Goal: Information Seeking & Learning: Find specific fact

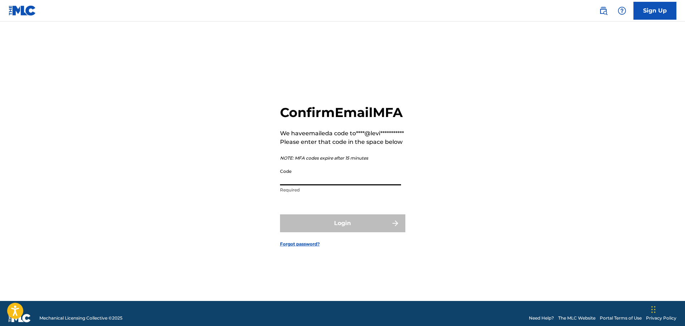
click at [302, 186] on input "Code" at bounding box center [340, 175] width 121 height 20
paste input "945650"
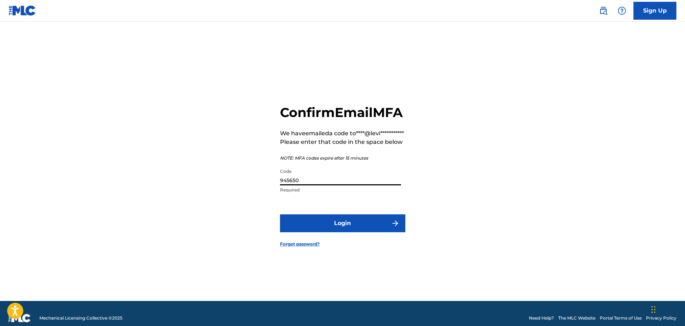
type input "945650"
click at [335, 233] on button "Login" at bounding box center [342, 224] width 125 height 18
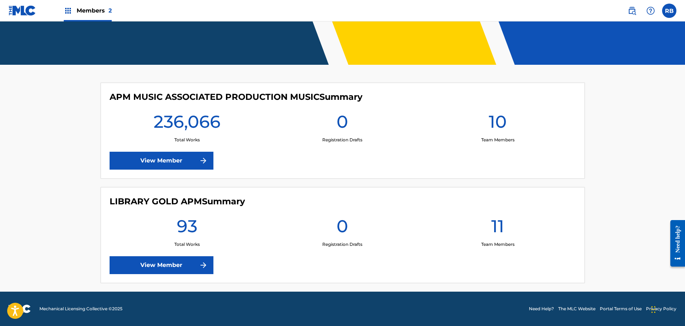
click at [176, 266] on link "View Member" at bounding box center [162, 266] width 104 height 18
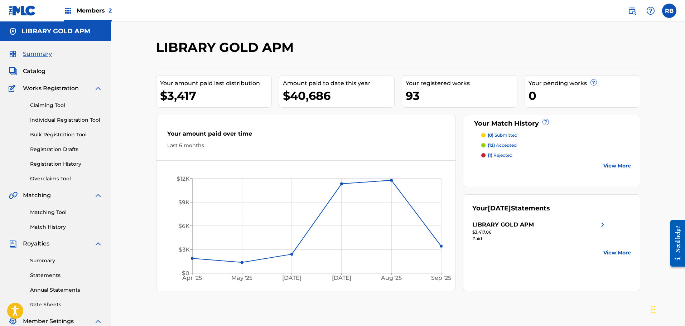
click at [68, 164] on link "Registration History" at bounding box center [66, 164] width 72 height 8
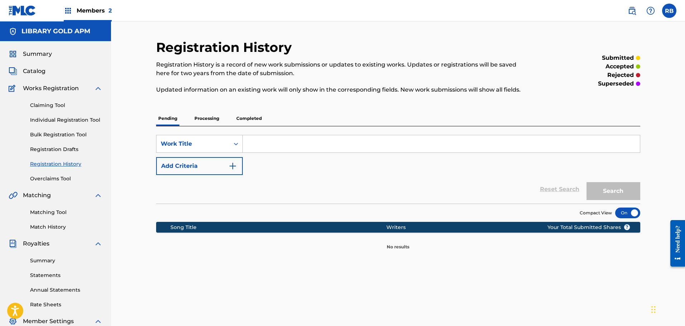
click at [204, 120] on p "Processing" at bounding box center [206, 118] width 29 height 15
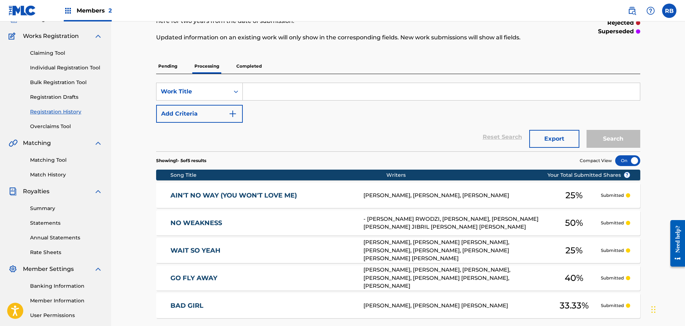
scroll to position [88, 0]
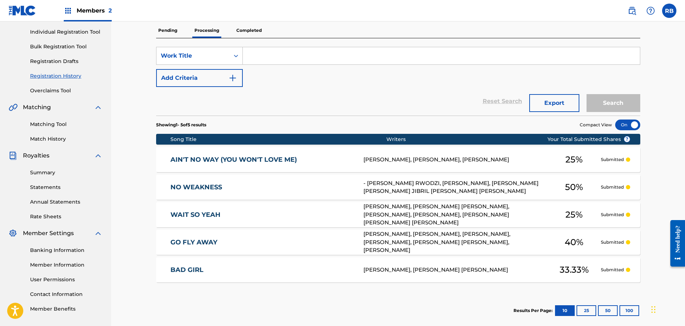
click at [246, 28] on p "Completed" at bounding box center [249, 30] width 30 height 15
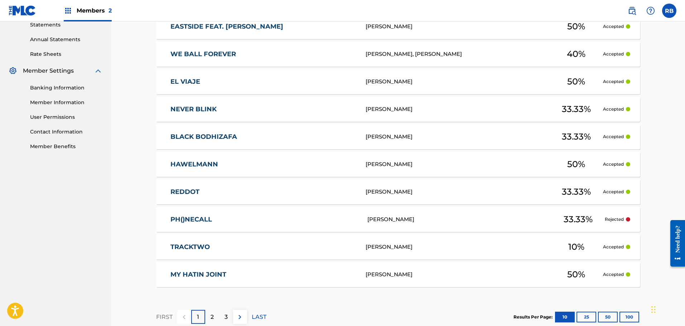
scroll to position [287, 0]
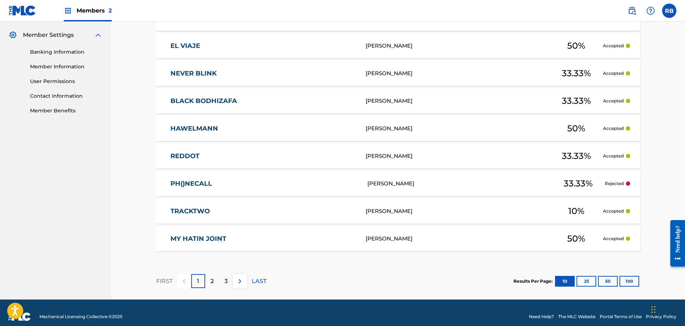
click at [631, 282] on button "100" at bounding box center [630, 281] width 20 height 11
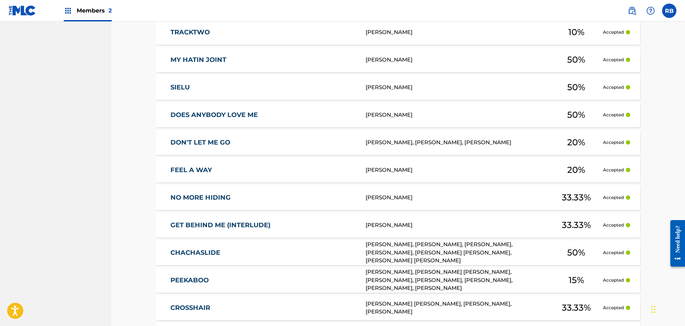
scroll to position [502, 0]
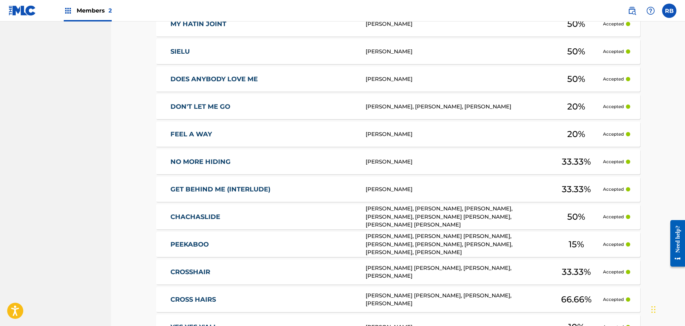
click at [393, 136] on div "[PERSON_NAME]" at bounding box center [458, 134] width 184 height 8
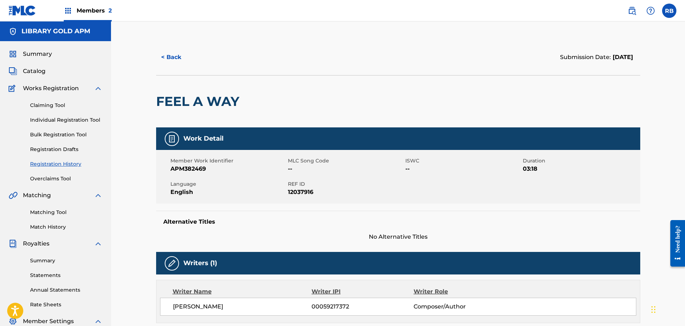
click at [163, 58] on button "< Back" at bounding box center [177, 57] width 43 height 18
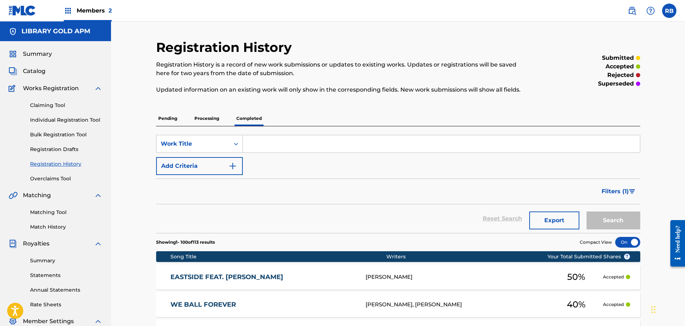
click at [51, 213] on link "Matching Tool" at bounding box center [66, 213] width 72 height 8
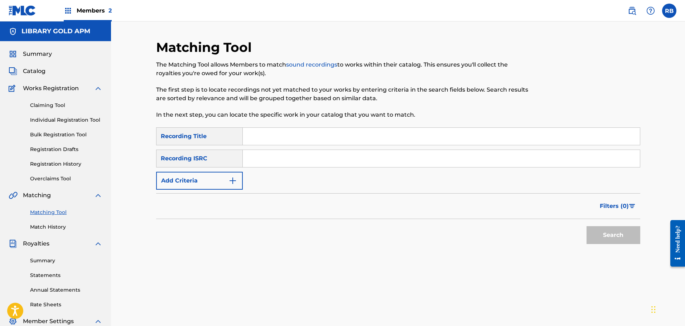
click at [260, 137] on input "Search Form" at bounding box center [441, 136] width 397 height 17
type input "feel a way"
click at [238, 178] on button "Add Criteria" at bounding box center [199, 181] width 87 height 18
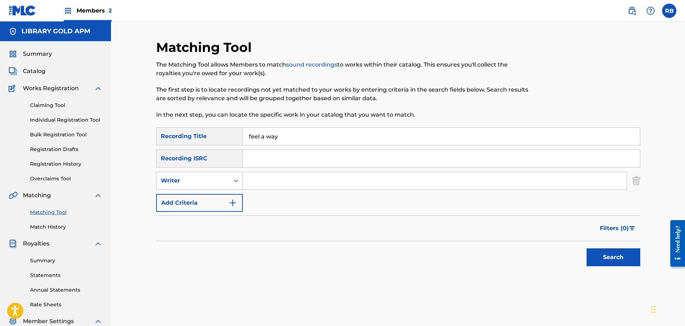
click at [238, 184] on icon "Search Form" at bounding box center [236, 180] width 7 height 7
click at [230, 198] on div "Recording Artist" at bounding box center [200, 199] width 86 height 18
click at [261, 179] on input "Search Form" at bounding box center [435, 180] width 384 height 17
type input "kaytranada"
click at [607, 263] on button "Search" at bounding box center [614, 258] width 54 height 18
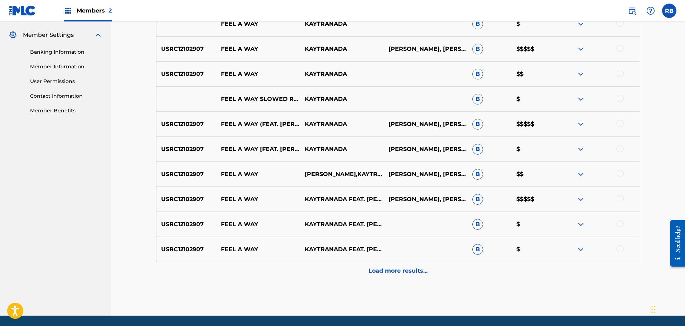
scroll to position [251, 0]
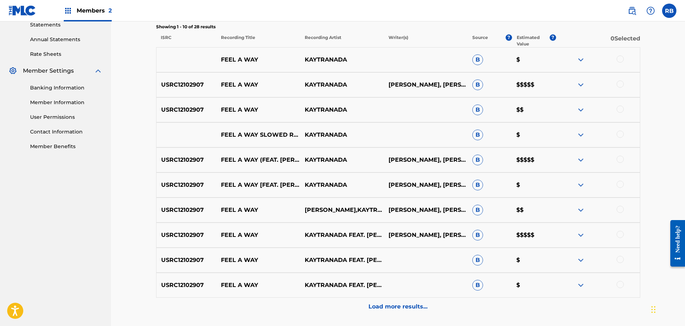
click at [622, 60] on div at bounding box center [620, 59] width 7 height 7
drag, startPoint x: 623, startPoint y: 81, endPoint x: 622, endPoint y: 84, distance: 3.7
click at [623, 81] on div at bounding box center [598, 85] width 84 height 9
click at [620, 88] on div at bounding box center [598, 85] width 84 height 9
click at [620, 84] on div at bounding box center [620, 84] width 7 height 7
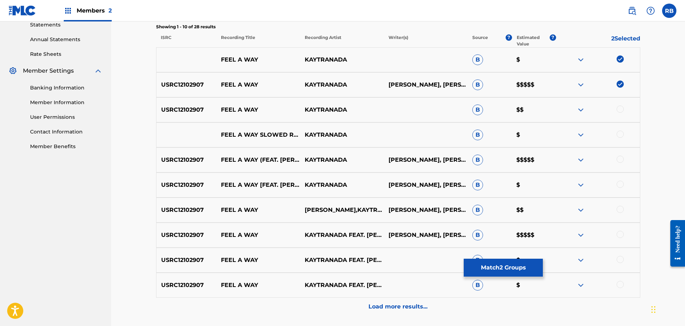
click at [621, 111] on div at bounding box center [620, 109] width 7 height 7
click at [620, 133] on div at bounding box center [620, 134] width 7 height 7
click at [619, 156] on div at bounding box center [620, 159] width 7 height 7
click at [618, 187] on div at bounding box center [620, 184] width 7 height 7
click at [623, 209] on div at bounding box center [620, 209] width 7 height 7
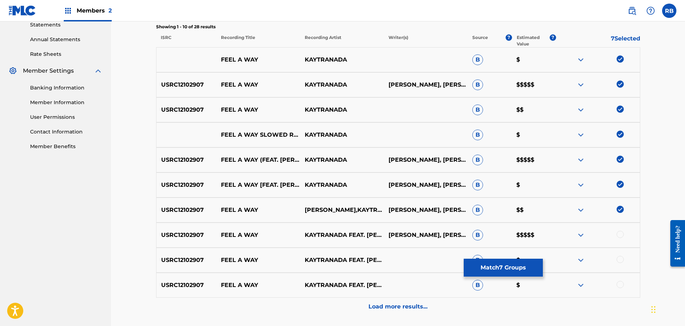
click at [622, 235] on div at bounding box center [620, 234] width 7 height 7
click at [624, 262] on div at bounding box center [598, 260] width 84 height 9
click at [622, 263] on div at bounding box center [598, 260] width 84 height 9
click at [620, 262] on div at bounding box center [620, 259] width 7 height 7
click at [621, 285] on div at bounding box center [620, 284] width 7 height 7
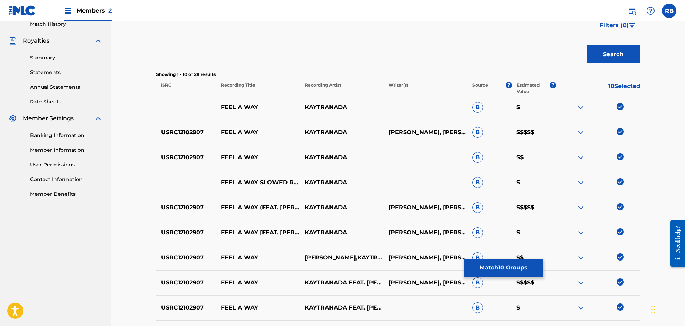
scroll to position [275, 0]
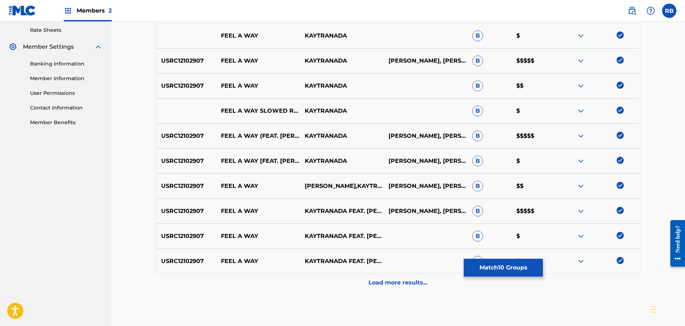
click at [493, 270] on button "Match 10 Groups" at bounding box center [503, 268] width 79 height 18
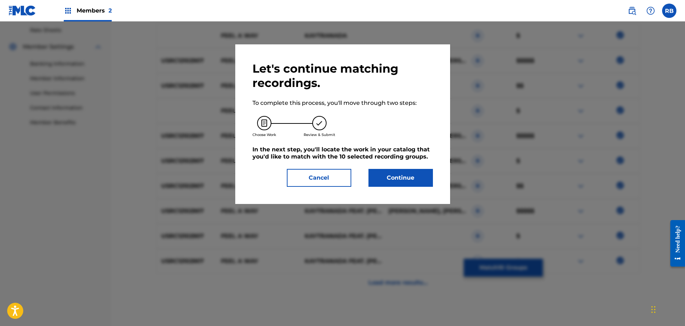
click at [404, 181] on button "Continue" at bounding box center [401, 178] width 64 height 18
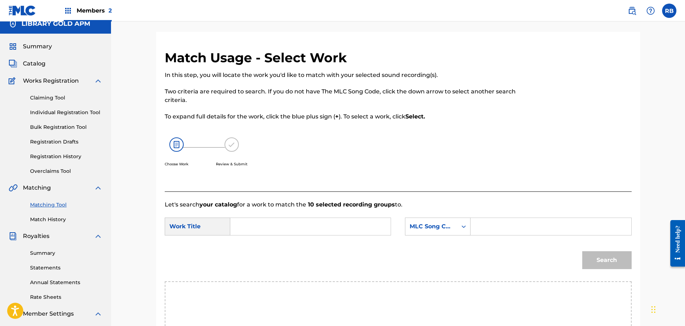
scroll to position [0, 0]
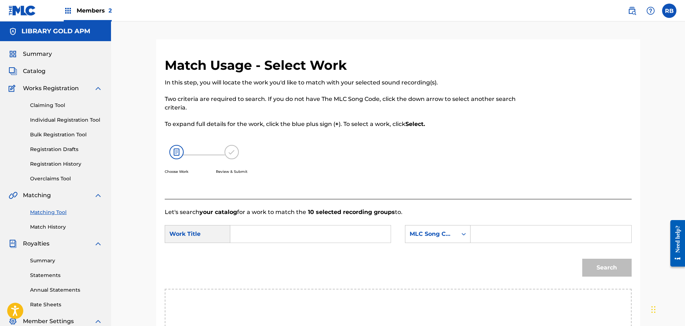
click at [258, 236] on input "Search Form" at bounding box center [310, 234] width 148 height 17
click at [310, 238] on input "feel a way" at bounding box center [310, 234] width 148 height 17
type input "feel a way"
click at [509, 237] on input "Search Form" at bounding box center [551, 234] width 148 height 17
click at [461, 239] on div "7 results available. Use Up and Down to choose options, press Enter to select t…" at bounding box center [438, 234] width 66 height 18
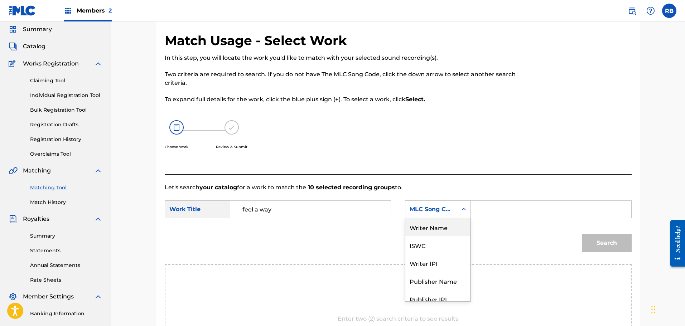
click at [440, 233] on div "Writer Name" at bounding box center [438, 228] width 65 height 18
click at [487, 210] on input "Search Form" at bounding box center [551, 209] width 148 height 17
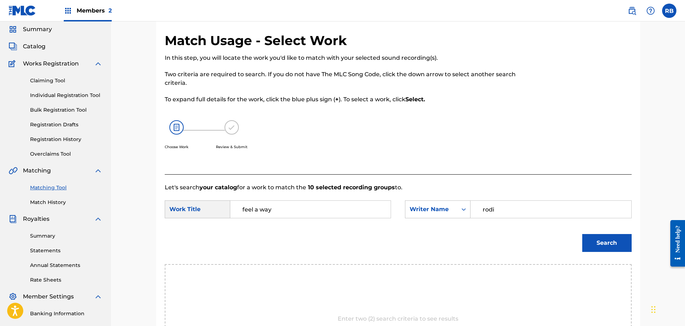
type input "rodi"
click at [603, 243] on button "Search" at bounding box center [607, 243] width 49 height 18
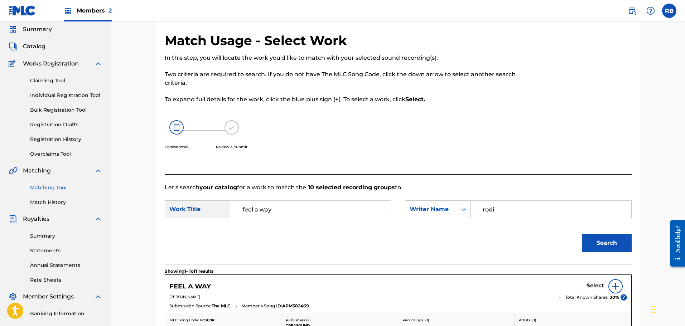
scroll to position [130, 0]
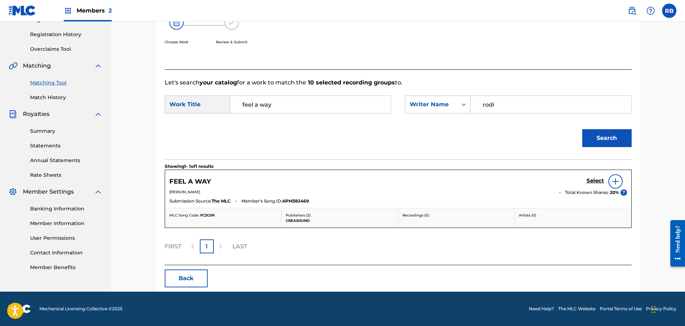
click at [592, 183] on h5 "Select" at bounding box center [596, 181] width 18 height 7
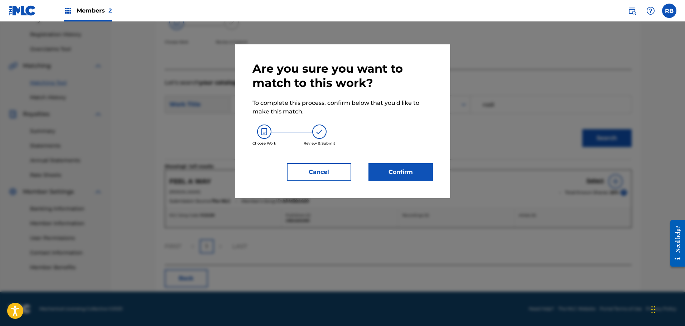
click at [388, 172] on button "Confirm" at bounding box center [401, 172] width 64 height 18
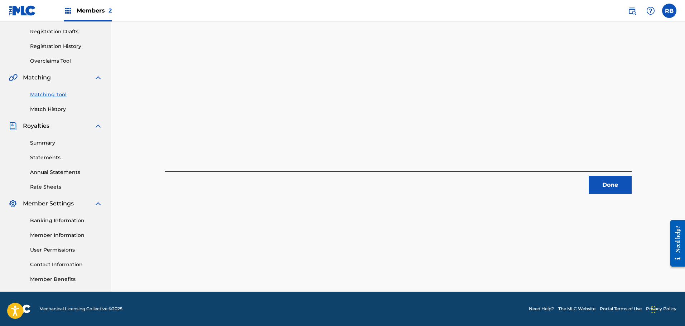
scroll to position [0, 0]
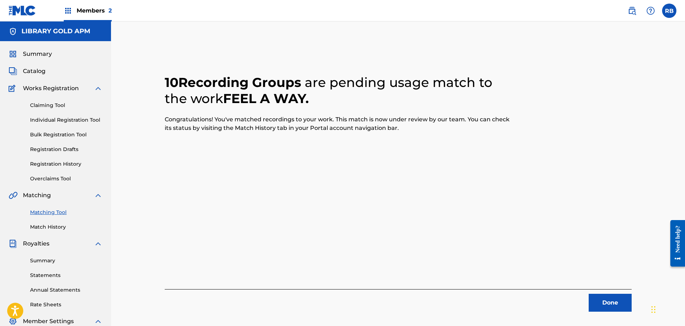
click at [38, 71] on span "Catalog" at bounding box center [34, 71] width 23 height 9
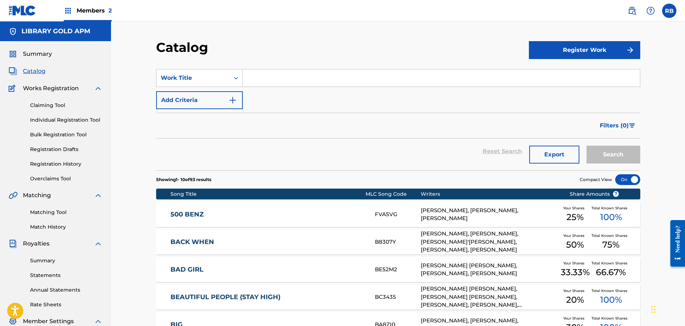
scroll to position [220, 0]
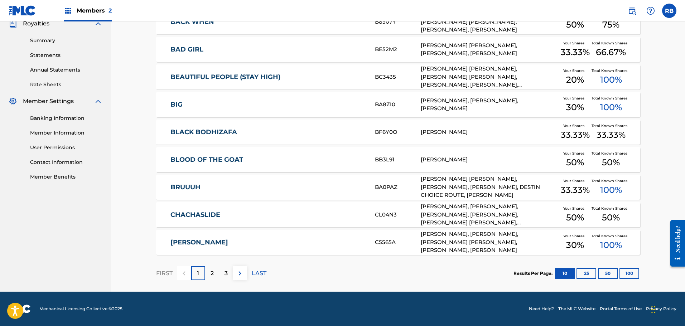
click at [629, 272] on button "100" at bounding box center [630, 273] width 20 height 11
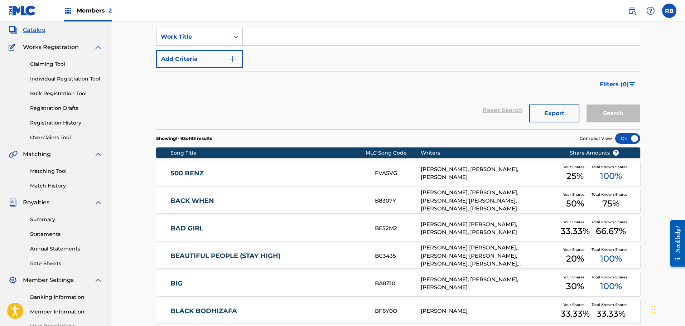
scroll to position [0, 0]
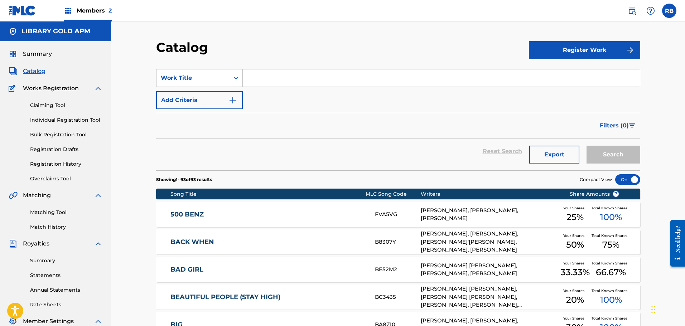
click at [57, 164] on link "Registration History" at bounding box center [66, 164] width 72 height 8
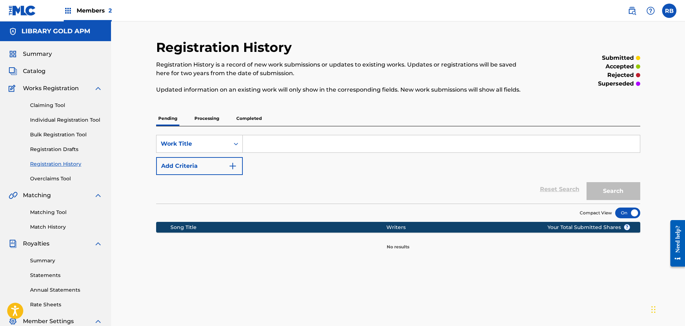
click at [210, 119] on p "Processing" at bounding box center [206, 118] width 29 height 15
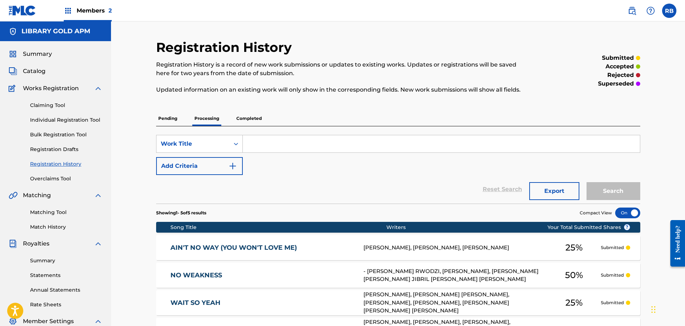
click at [249, 119] on p "Completed" at bounding box center [249, 118] width 30 height 15
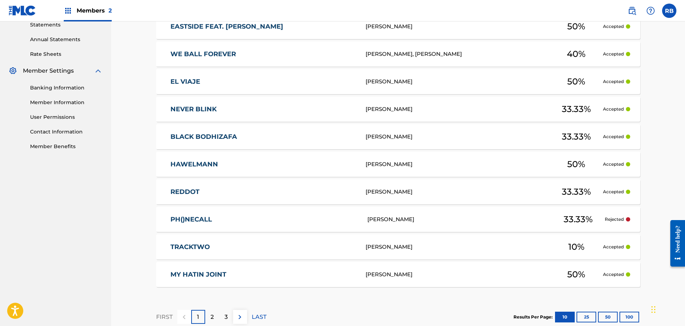
scroll to position [287, 0]
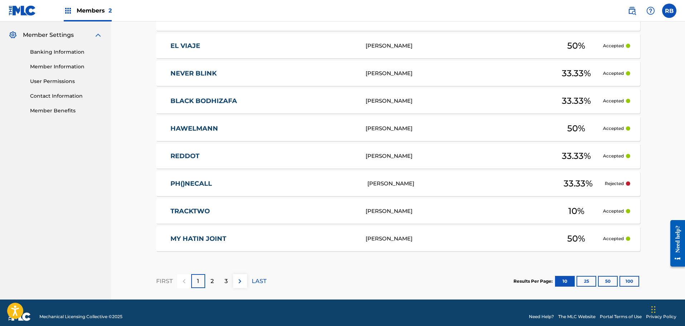
click at [628, 283] on button "100" at bounding box center [630, 281] width 20 height 11
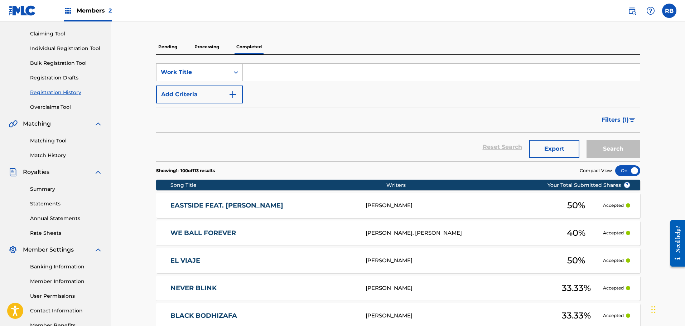
scroll to position [0, 0]
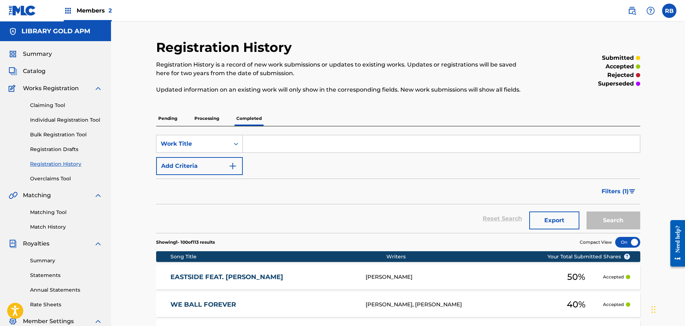
click at [208, 126] on p "Processing" at bounding box center [206, 118] width 29 height 15
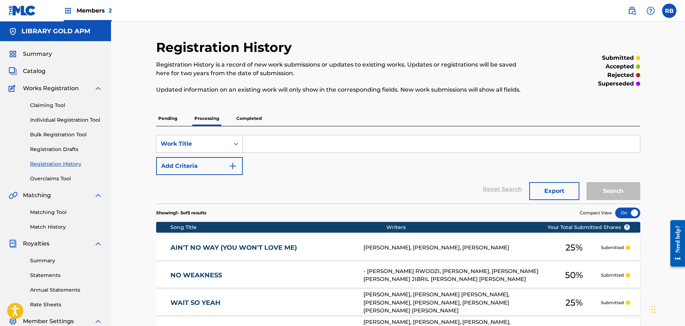
click at [275, 145] on input "Search Form" at bounding box center [441, 143] width 397 height 17
type input "pay.gio"
click at [587, 182] on button "Search" at bounding box center [614, 191] width 54 height 18
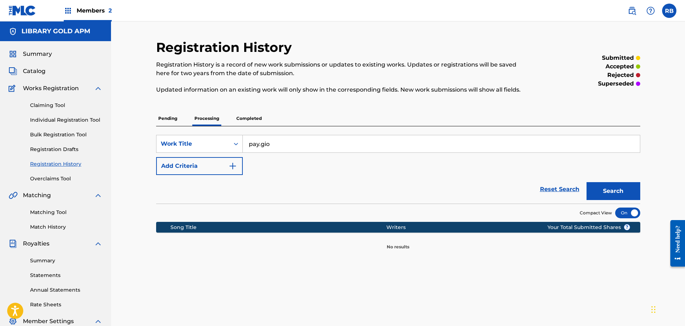
click at [613, 193] on button "Search" at bounding box center [614, 191] width 54 height 18
click at [51, 227] on link "Match History" at bounding box center [66, 228] width 72 height 8
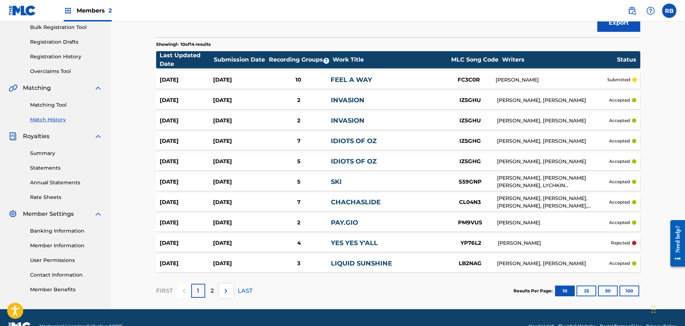
scroll to position [125, 0]
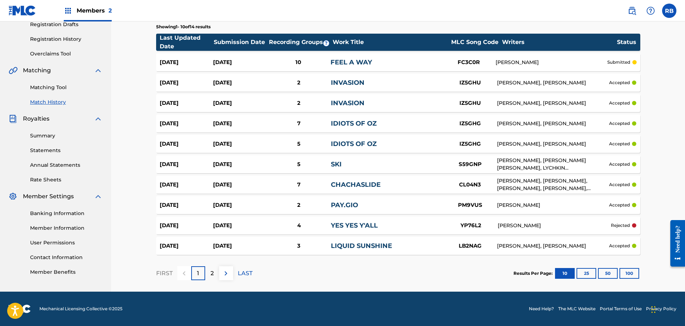
click at [524, 204] on div "[PERSON_NAME]" at bounding box center [553, 206] width 112 height 8
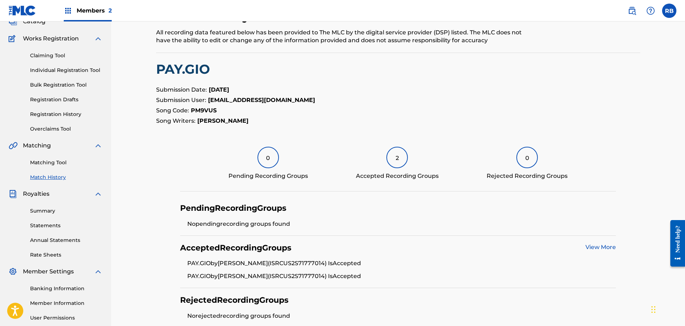
scroll to position [86, 0]
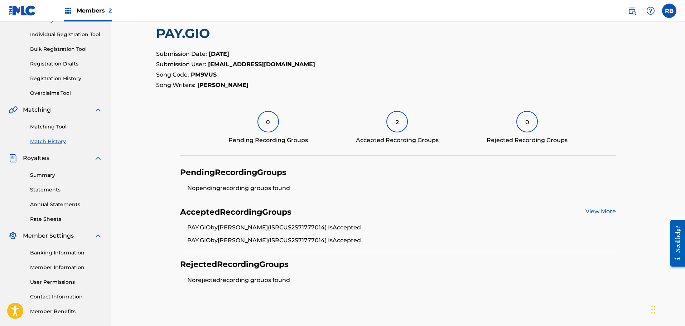
click at [606, 210] on link "View More" at bounding box center [601, 211] width 30 height 7
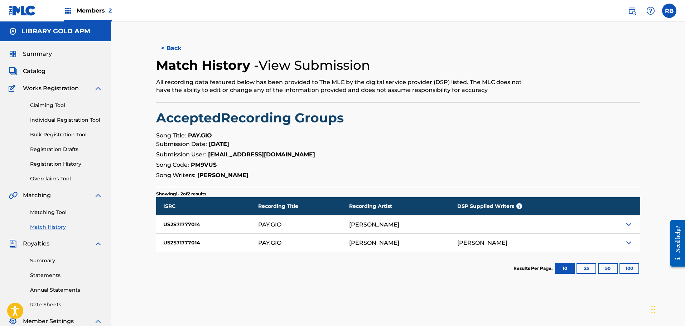
click at [432, 145] on p "Submission Date: Jul 28, 2025" at bounding box center [398, 144] width 484 height 9
drag, startPoint x: 192, startPoint y: 164, endPoint x: 217, endPoint y: 164, distance: 25.4
click at [217, 164] on p "Song Code: PM9VUS" at bounding box center [398, 165] width 484 height 9
copy strong "PM9VUS"
click at [463, 115] on h2 "Accepted Recording Groups" at bounding box center [398, 118] width 484 height 16
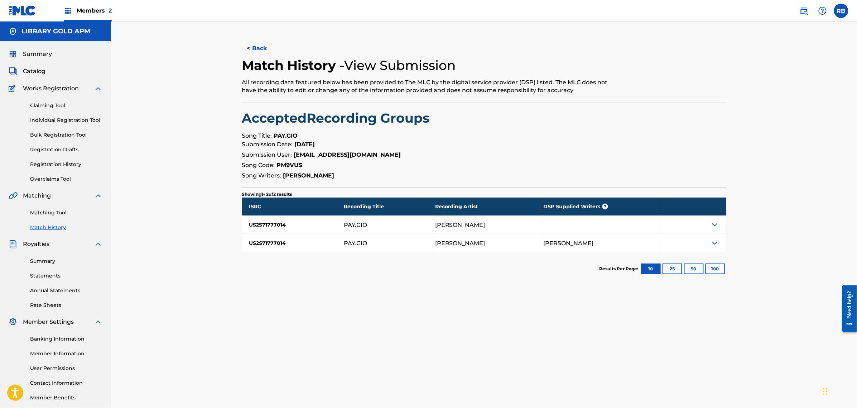
click at [47, 214] on link "Matching Tool" at bounding box center [66, 213] width 72 height 8
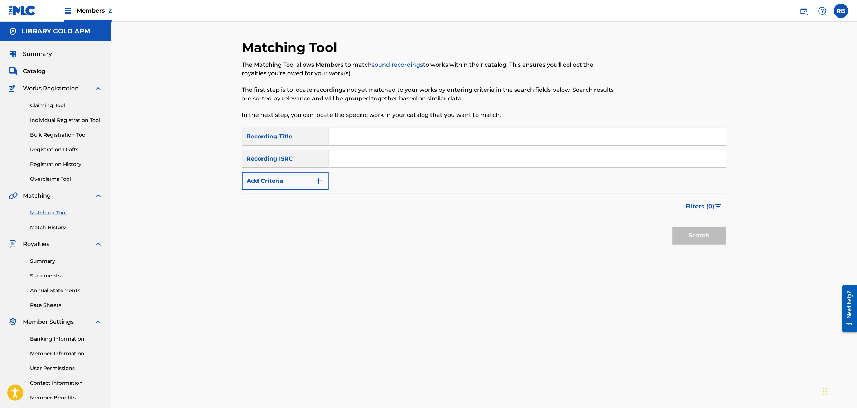
click at [347, 135] on input "Search Form" at bounding box center [527, 136] width 397 height 17
type input "pay.gio"
click at [673, 226] on button "Search" at bounding box center [700, 235] width 54 height 18
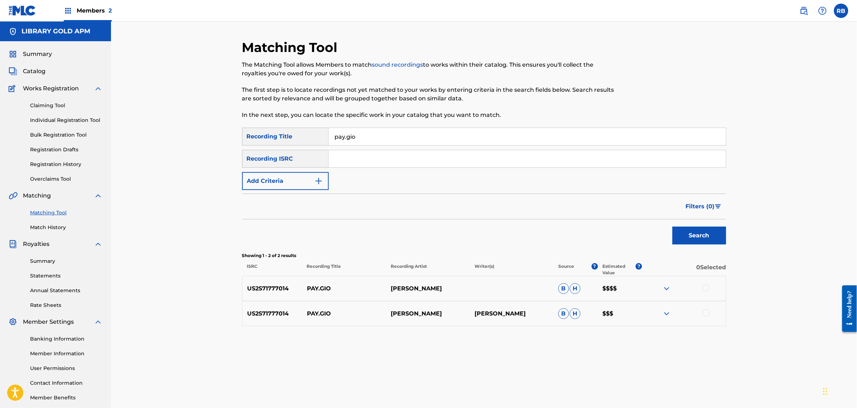
click at [666, 289] on img at bounding box center [667, 288] width 9 height 9
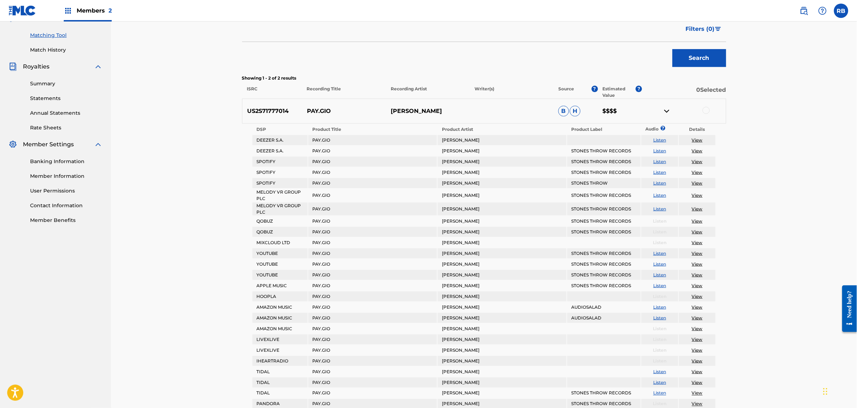
scroll to position [88, 0]
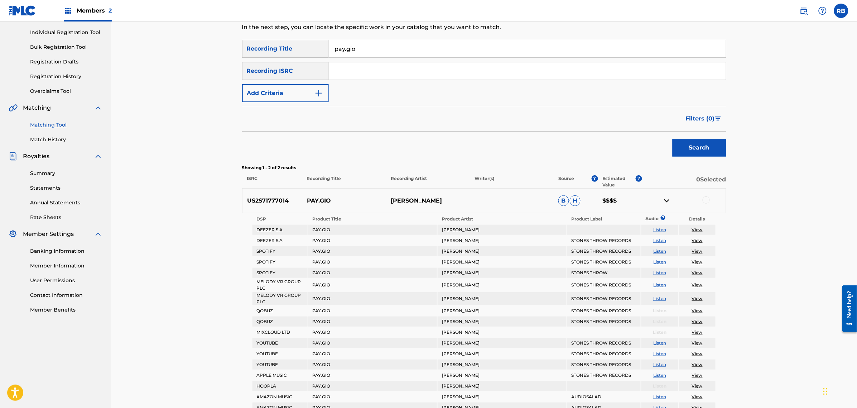
click at [665, 204] on img at bounding box center [667, 200] width 9 height 9
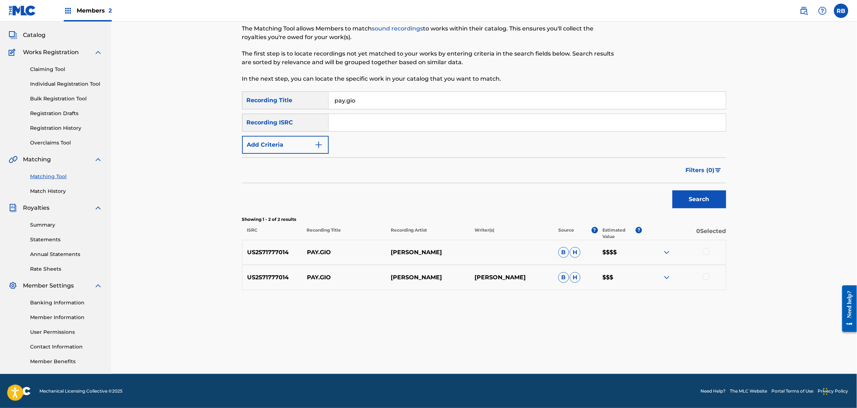
click at [665, 277] on img at bounding box center [667, 277] width 9 height 9
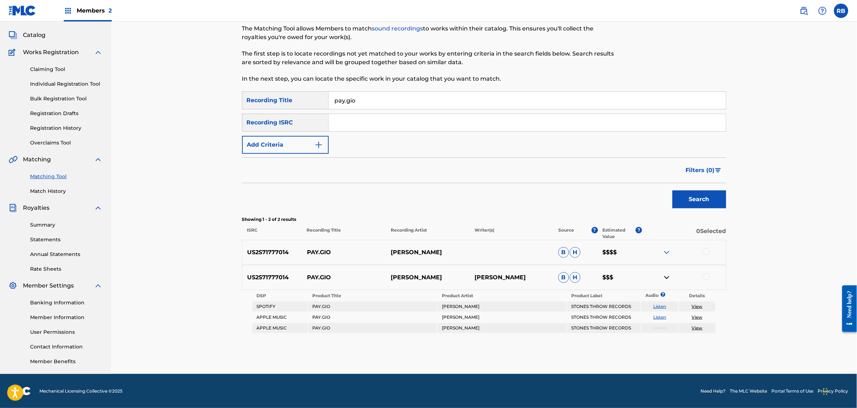
click at [665, 277] on img at bounding box center [667, 277] width 9 height 9
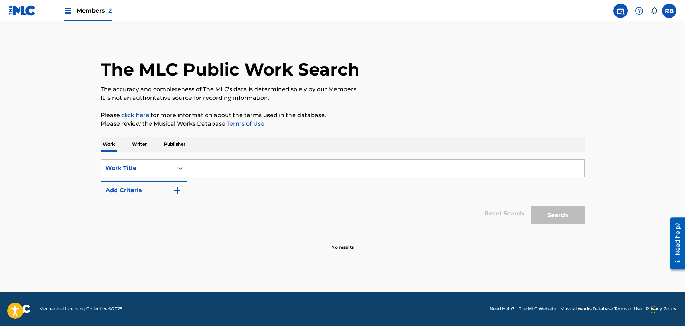
click at [215, 163] on input "Search Form" at bounding box center [385, 168] width 397 height 17
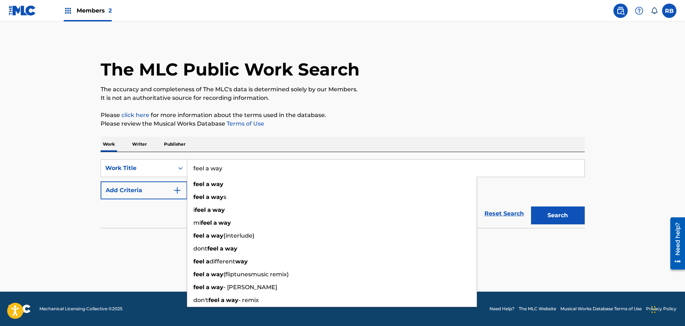
type input "feel a way"
click at [149, 212] on div "Reset Search Search" at bounding box center [343, 214] width 484 height 29
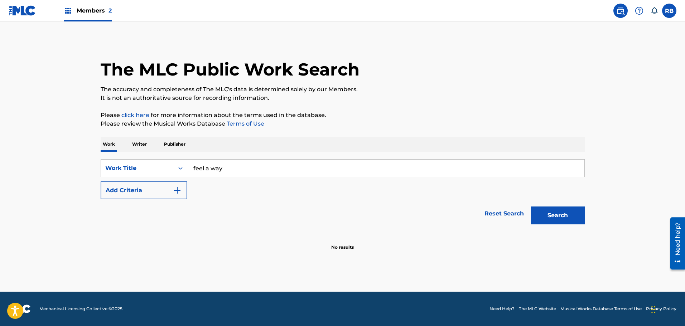
click at [174, 193] on img "Search Form" at bounding box center [177, 190] width 9 height 9
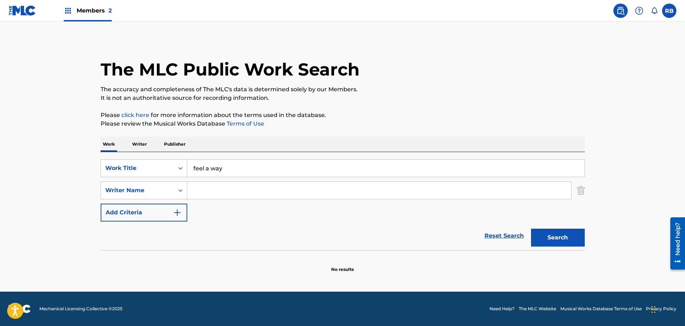
click at [204, 193] on input "Search Form" at bounding box center [379, 190] width 384 height 17
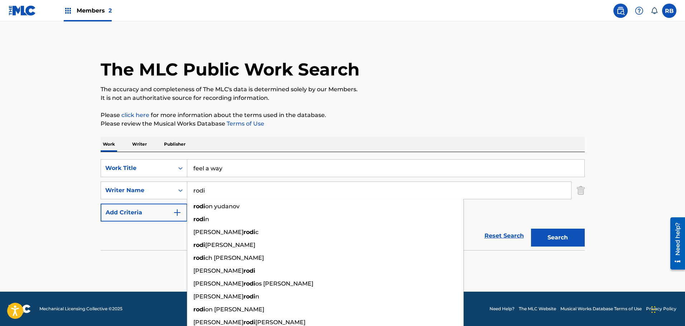
type input "rodi"
click at [557, 238] on button "Search" at bounding box center [558, 238] width 54 height 18
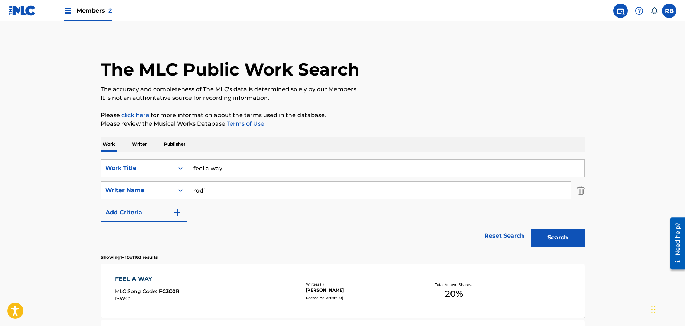
scroll to position [72, 0]
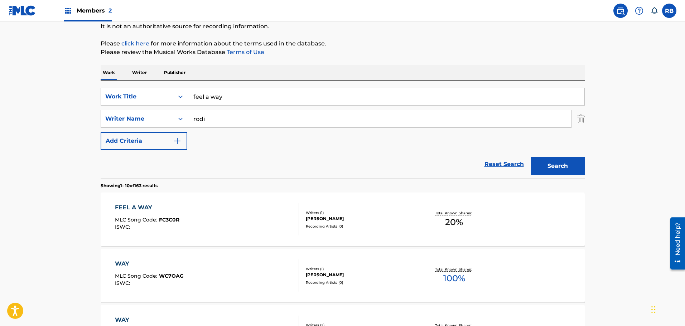
click at [135, 204] on div "FEEL A WAY" at bounding box center [147, 207] width 64 height 9
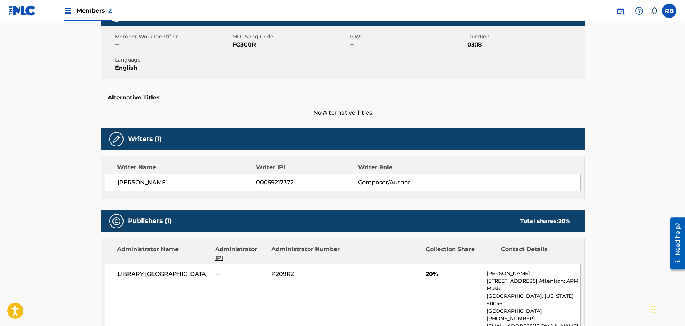
scroll to position [17, 0]
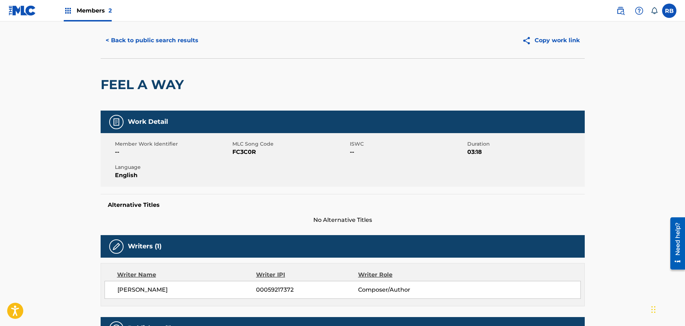
click at [233, 152] on span "FC3C0R" at bounding box center [291, 152] width 116 height 9
drag, startPoint x: 233, startPoint y: 152, endPoint x: 254, endPoint y: 153, distance: 20.4
click at [254, 153] on span "FC3C0R" at bounding box center [291, 152] width 116 height 9
copy span "FC3C0R"
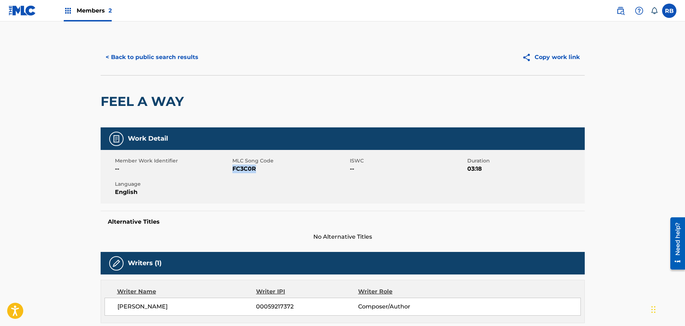
click at [142, 53] on button "< Back to public search results" at bounding box center [152, 57] width 103 height 18
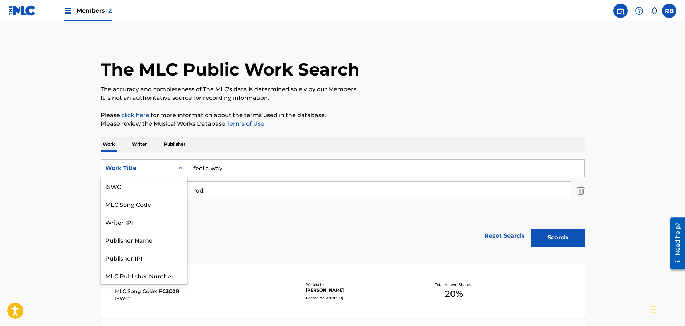
click at [183, 170] on icon "Search Form" at bounding box center [180, 168] width 7 height 7
click at [171, 188] on div "MLC Song Code" at bounding box center [144, 186] width 86 height 18
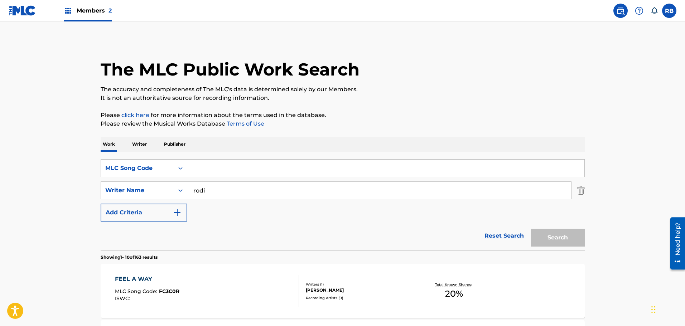
click at [221, 169] on input "Search Form" at bounding box center [385, 168] width 397 height 17
paste input "PN37QY"
type input "PN37QY"
click at [216, 194] on input "rodi" at bounding box center [379, 190] width 384 height 17
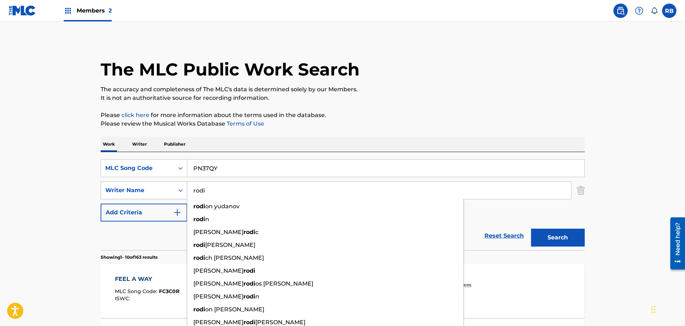
drag, startPoint x: 216, startPoint y: 194, endPoint x: 185, endPoint y: 193, distance: 30.8
click at [185, 193] on div "SearchWithCriteriabb1f6cb2-03ec-4712-9583-6e80691adc2c Writer Name [PERSON_NAME…" at bounding box center [343, 191] width 484 height 18
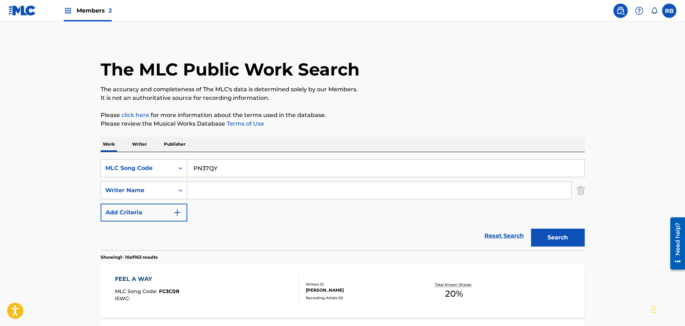
click at [552, 239] on button "Search" at bounding box center [558, 238] width 54 height 18
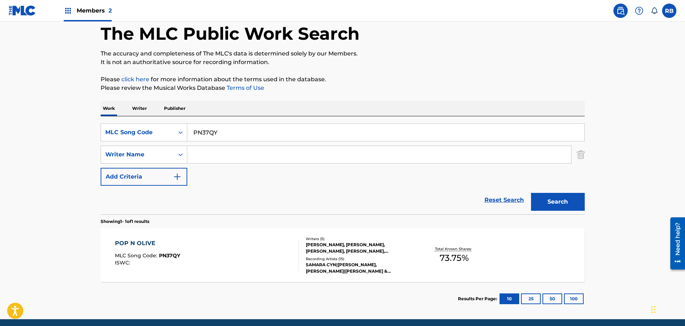
click at [126, 243] on div "POP N OLIVE" at bounding box center [147, 243] width 65 height 9
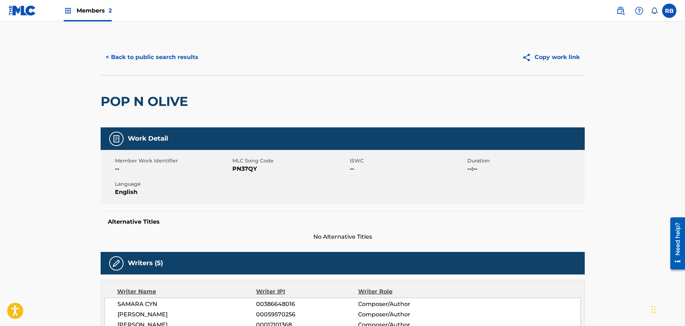
click at [126, 57] on button "< Back to public search results" at bounding box center [152, 57] width 103 height 18
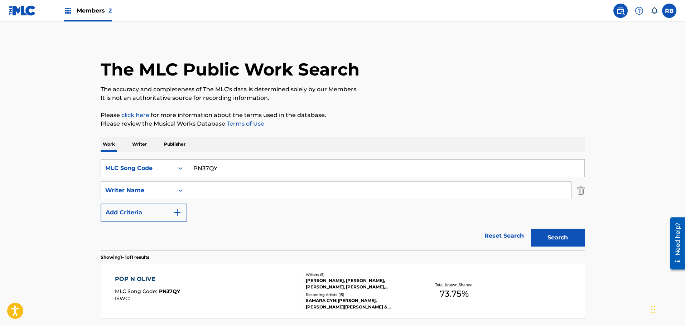
scroll to position [23, 0]
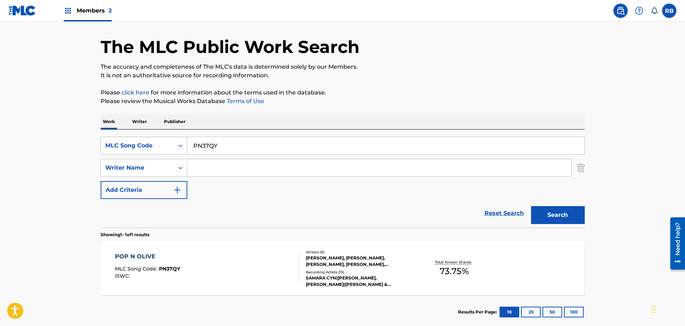
drag, startPoint x: 233, startPoint y: 141, endPoint x: 186, endPoint y: 140, distance: 47.3
click at [186, 140] on div "SearchWithCriteriaf051a198-b688-4b99-a3e6-c689cb1954da MLC Song Code PN37QY" at bounding box center [343, 146] width 484 height 18
click at [172, 145] on div "MLC Song Code" at bounding box center [137, 146] width 73 height 14
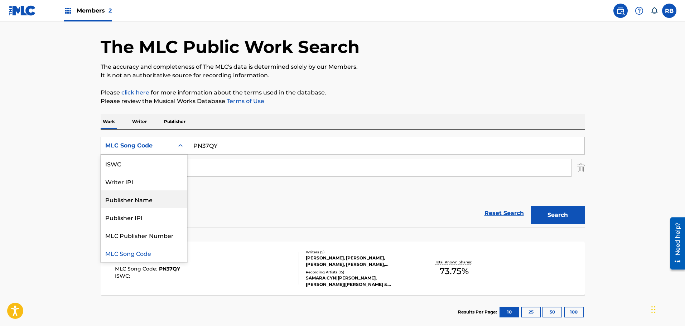
scroll to position [0, 0]
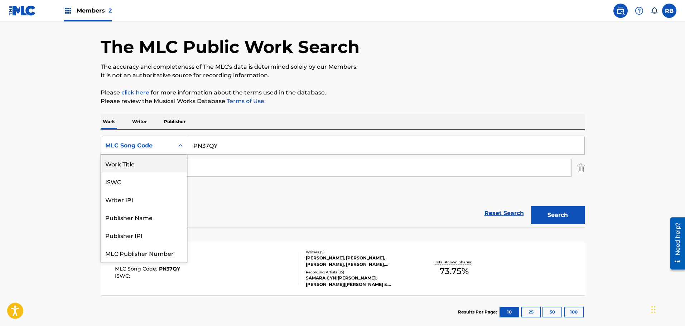
click at [150, 166] on div "Work Title" at bounding box center [144, 164] width 86 height 18
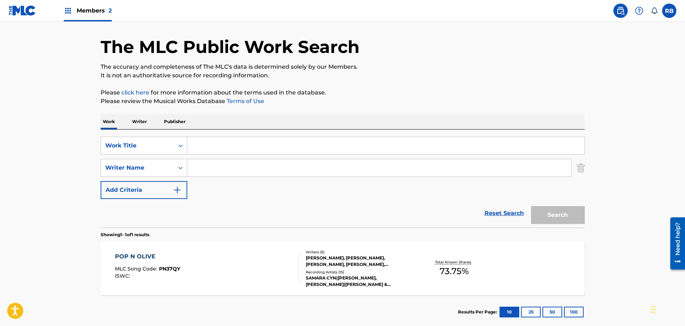
click at [219, 144] on input "Search Form" at bounding box center [385, 145] width 397 height 17
type input "pay.gio"
click at [531, 206] on button "Search" at bounding box center [558, 215] width 54 height 18
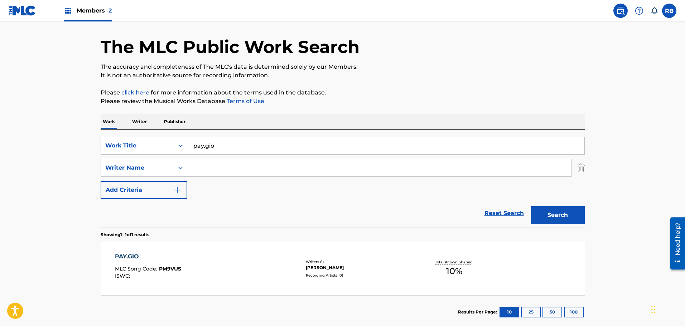
click at [129, 257] on div "PAY.GIO" at bounding box center [148, 257] width 66 height 9
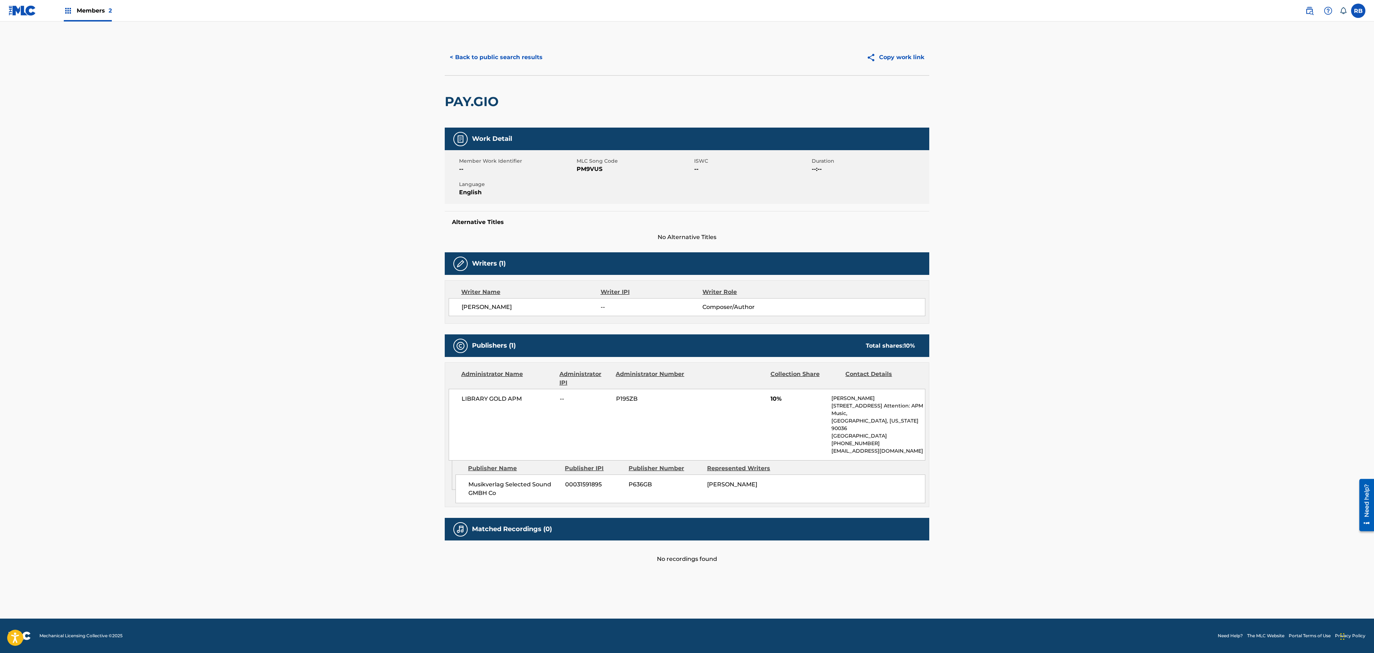
click at [685, 291] on main "< Back to public search results Copy work link PAY.GIO Work Detail Member Work …" at bounding box center [687, 319] width 1374 height 597
click at [685, 229] on main "< Back to public search results Copy work link PAY.GIO Work Detail Member Work …" at bounding box center [687, 319] width 1374 height 597
click at [685, 280] on main "< Back to public search results Copy work link PAY.GIO Work Detail Member Work …" at bounding box center [687, 319] width 1374 height 597
click at [481, 60] on button "< Back to public search results" at bounding box center [496, 57] width 103 height 18
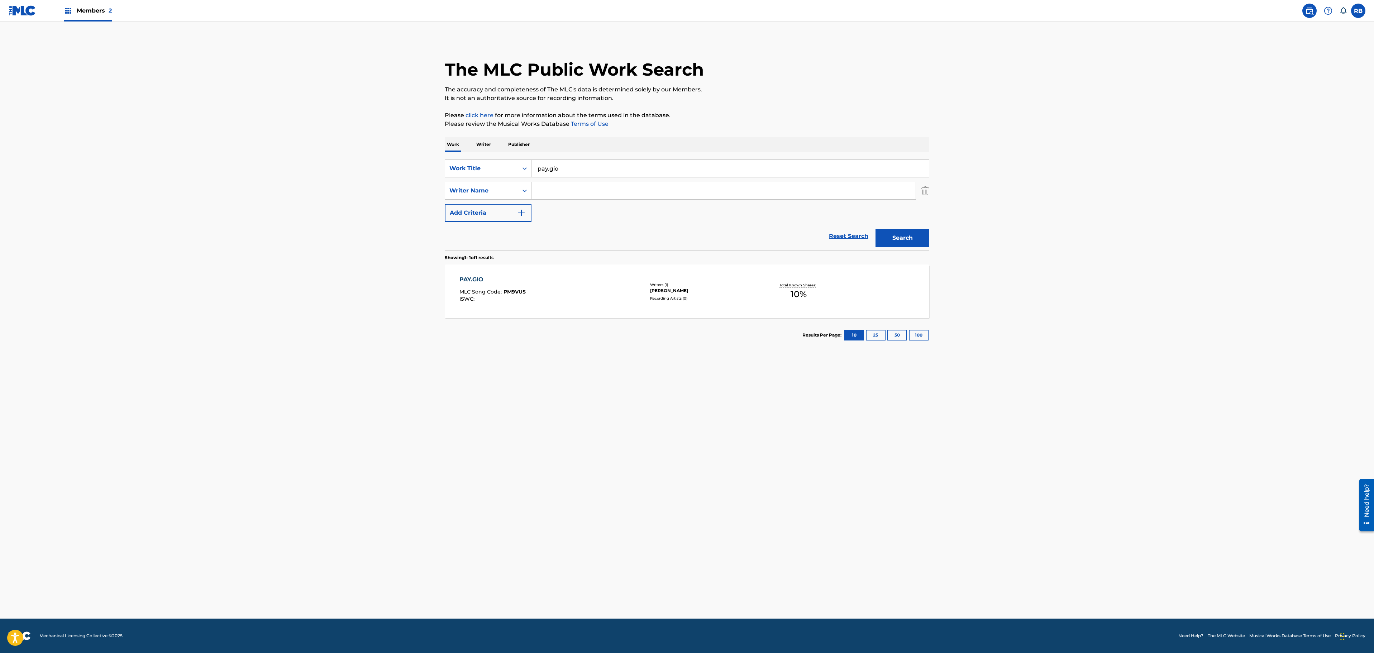
click at [565, 170] on input "pay.gio" at bounding box center [729, 168] width 397 height 17
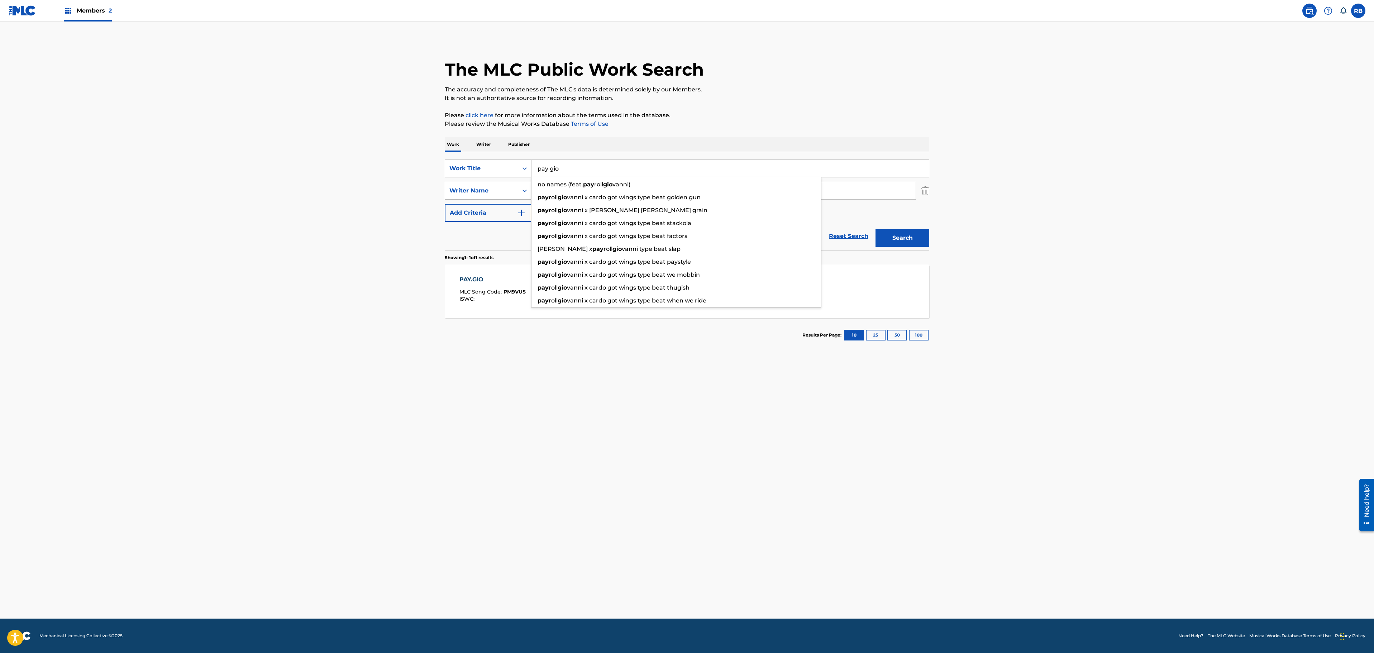
type input "pay gio"
click at [685, 229] on button "Search" at bounding box center [902, 238] width 54 height 18
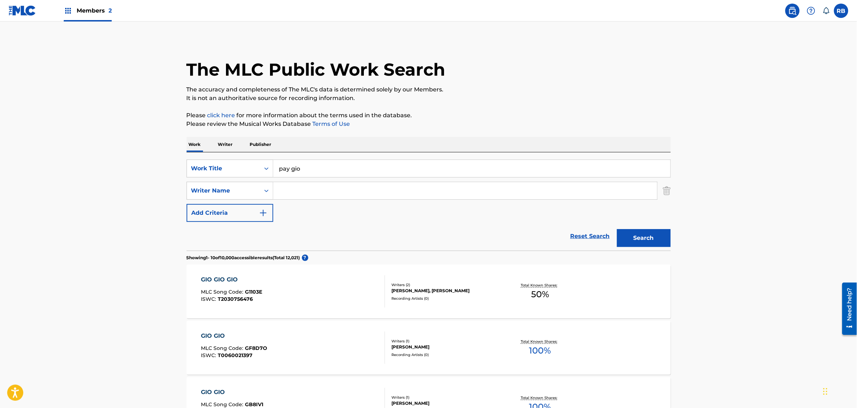
scroll to position [90, 0]
